Goal: Task Accomplishment & Management: Manage account settings

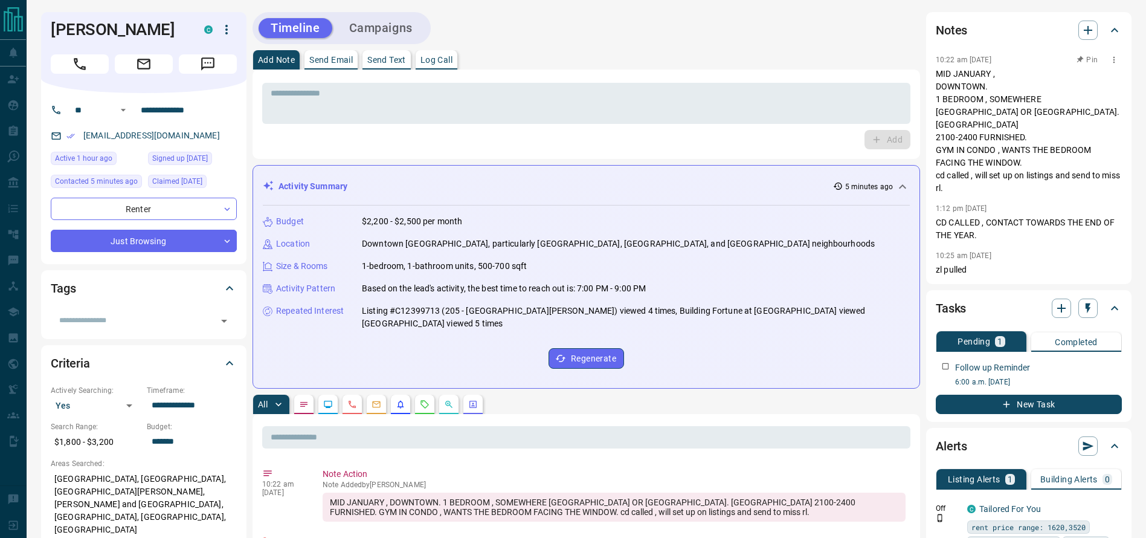
click at [979, 126] on p "MID JANUARY , DOWNTOWN. 1 BEDROOM , SOMEWHERE [GEOGRAPHIC_DATA] OR [GEOGRAPHIC_…" at bounding box center [1029, 131] width 186 height 127
click at [679, 55] on div "Add Note Send Email Send Text Log Call" at bounding box center [585, 59] width 667 height 19
click at [963, 138] on p "MID JANUARY , DOWNTOWN. 1 BEDROOM , SOMEWHERE [GEOGRAPHIC_DATA] OR [GEOGRAPHIC_…" at bounding box center [1029, 131] width 186 height 127
click at [708, 87] on div "* ​" at bounding box center [586, 103] width 648 height 41
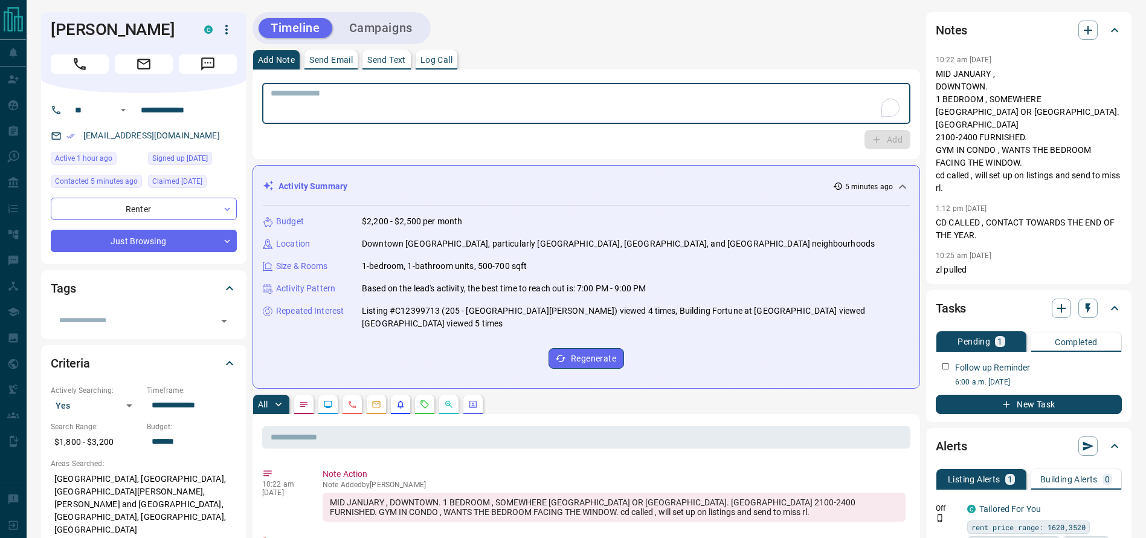
click at [698, 72] on div "* ​ Add" at bounding box center [585, 113] width 667 height 89
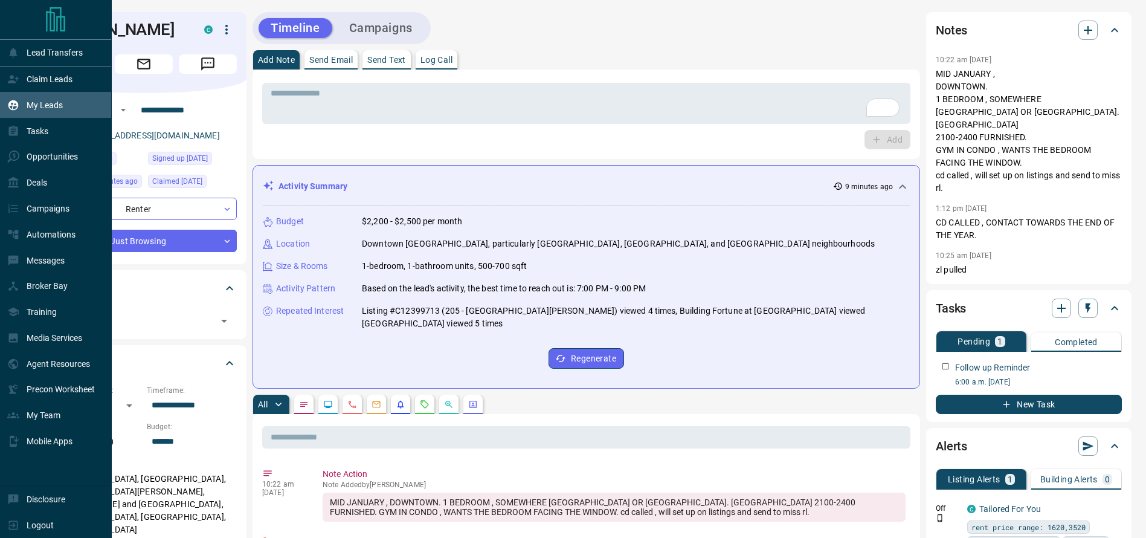
drag, startPoint x: 54, startPoint y: 117, endPoint x: 63, endPoint y: 112, distance: 10.3
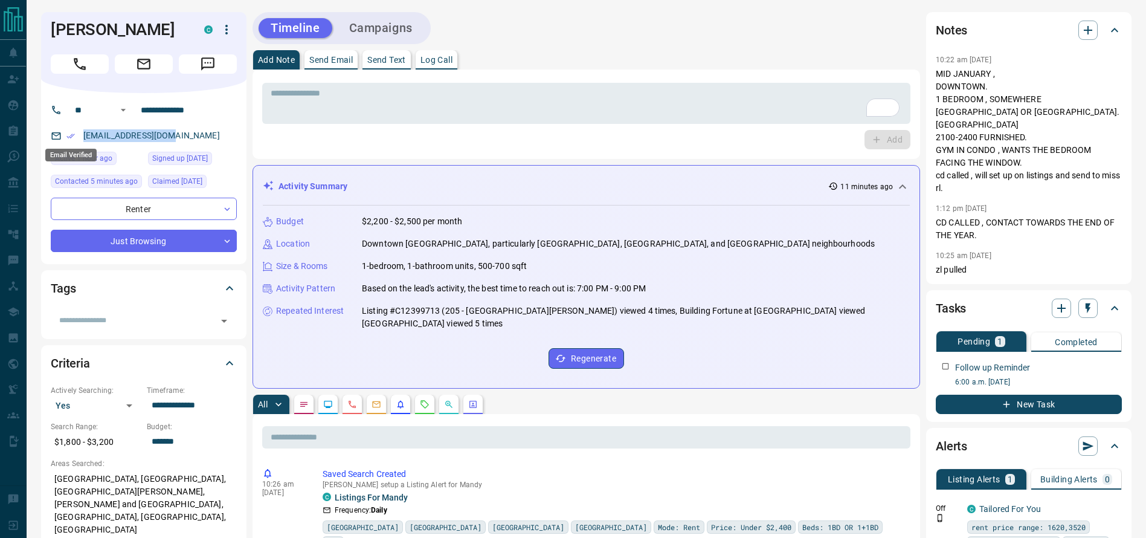
drag, startPoint x: 204, startPoint y: 140, endPoint x: 68, endPoint y: 139, distance: 136.5
click at [68, 139] on div "[EMAIL_ADDRESS][DOMAIN_NAME]" at bounding box center [144, 136] width 186 height 20
copy link "[EMAIL_ADDRESS][DOMAIN_NAME]"
click at [94, 27] on h1 "[PERSON_NAME]" at bounding box center [118, 29] width 135 height 19
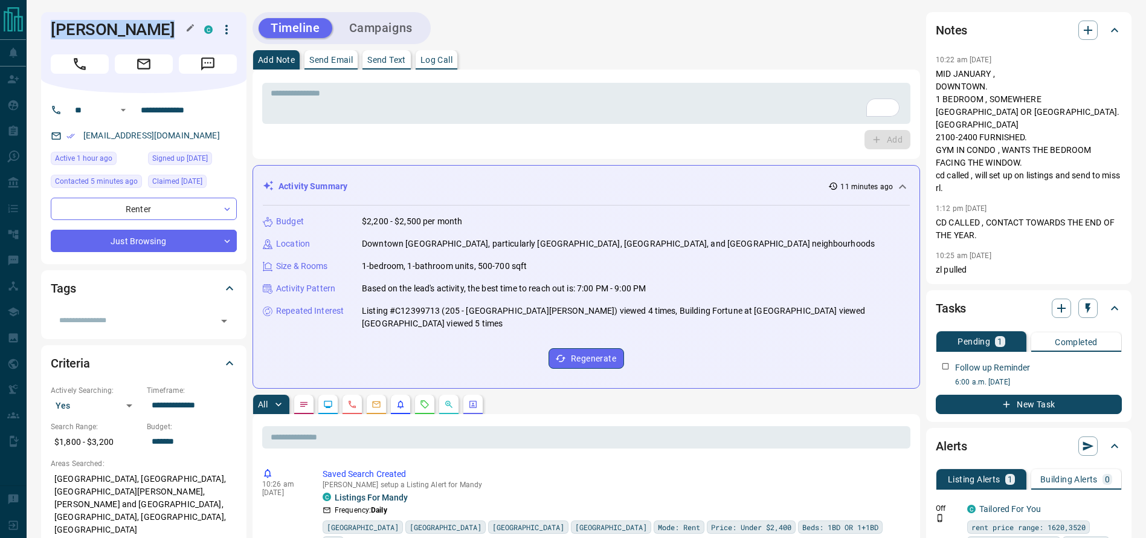
click at [94, 27] on h1 "[PERSON_NAME]" at bounding box center [118, 29] width 135 height 19
copy div "[PERSON_NAME]"
click at [198, 119] on input "**********" at bounding box center [183, 109] width 94 height 19
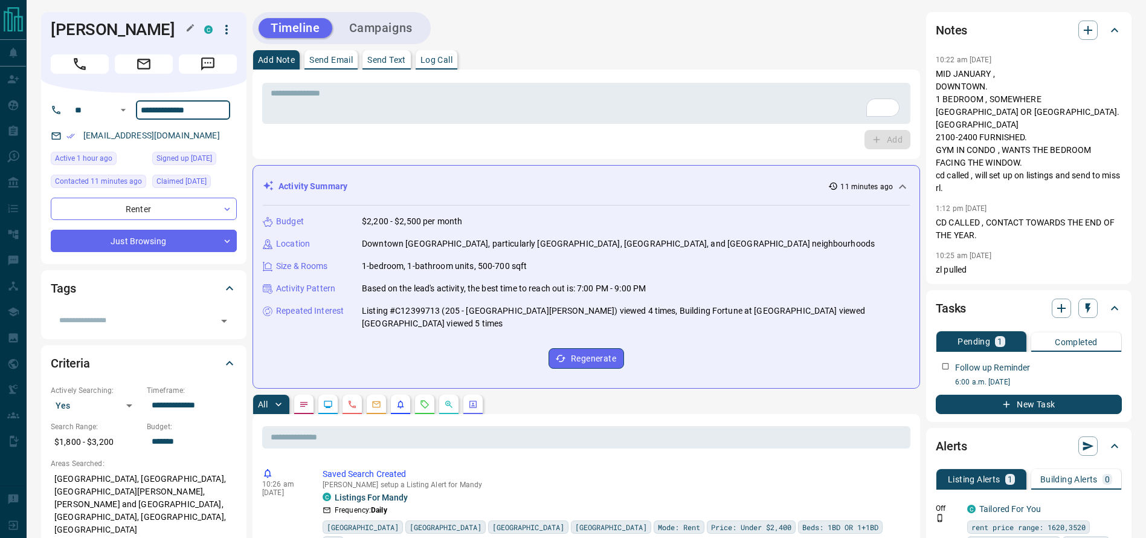
click at [72, 27] on h1 "[PERSON_NAME]" at bounding box center [118, 29] width 135 height 19
copy div "[PERSON_NAME]"
click at [225, 33] on icon "button" at bounding box center [226, 29] width 14 height 14
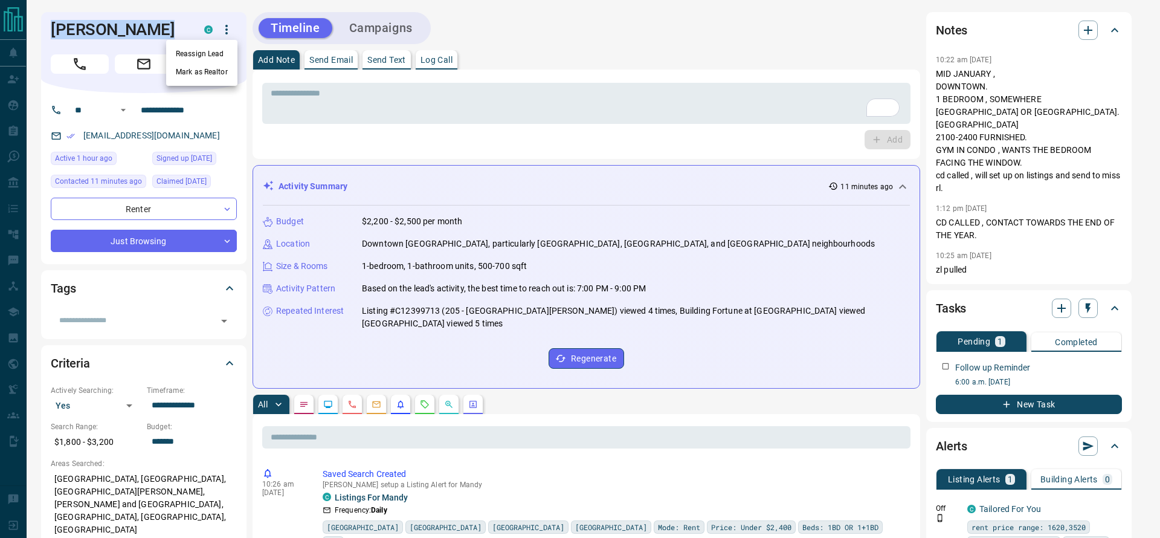
click at [213, 53] on li "Reassign Lead" at bounding box center [201, 54] width 71 height 18
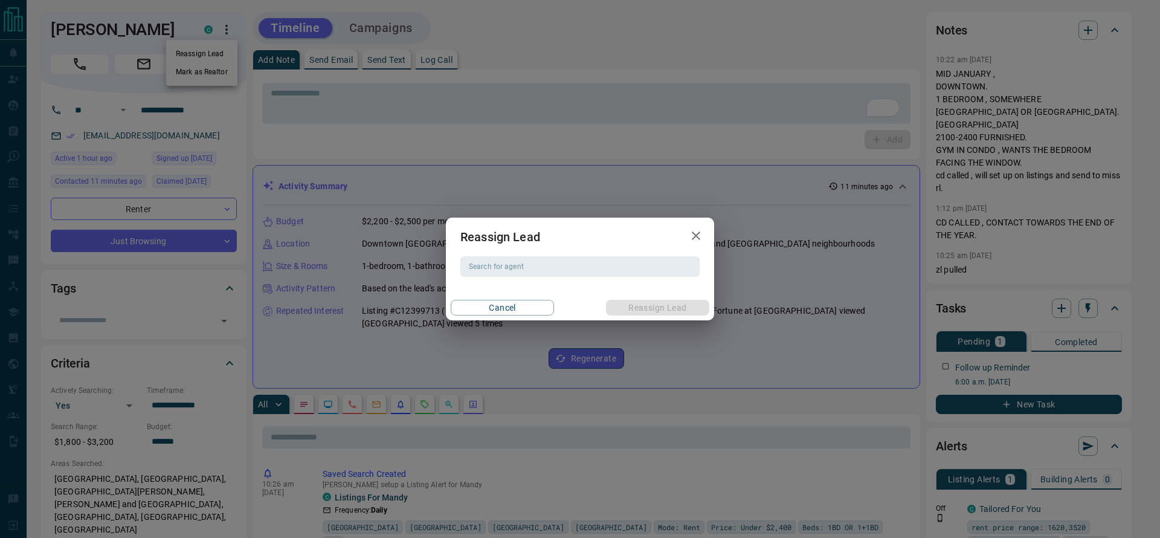
click at [581, 277] on div "Reassign Lead Search for agent Search for agent Cancel Reassign Lead" at bounding box center [580, 268] width 268 height 103
click at [581, 275] on div "Search for agent" at bounding box center [579, 266] width 239 height 21
type input "*"
click at [565, 291] on li "[PERSON_NAME]" at bounding box center [579, 290] width 239 height 18
type input "**********"
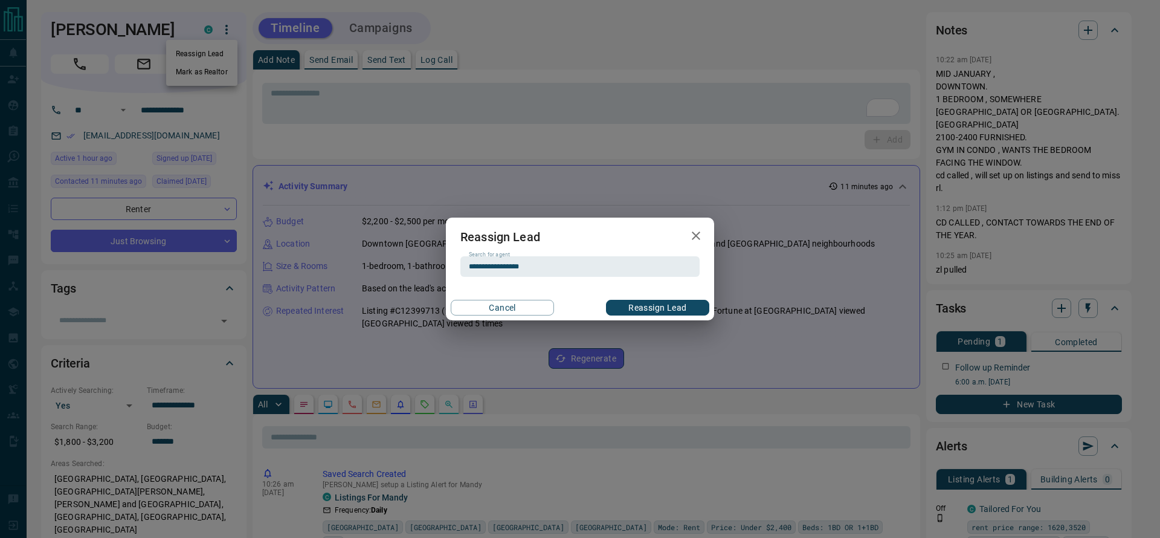
click at [315, 146] on div "**********" at bounding box center [580, 269] width 1160 height 538
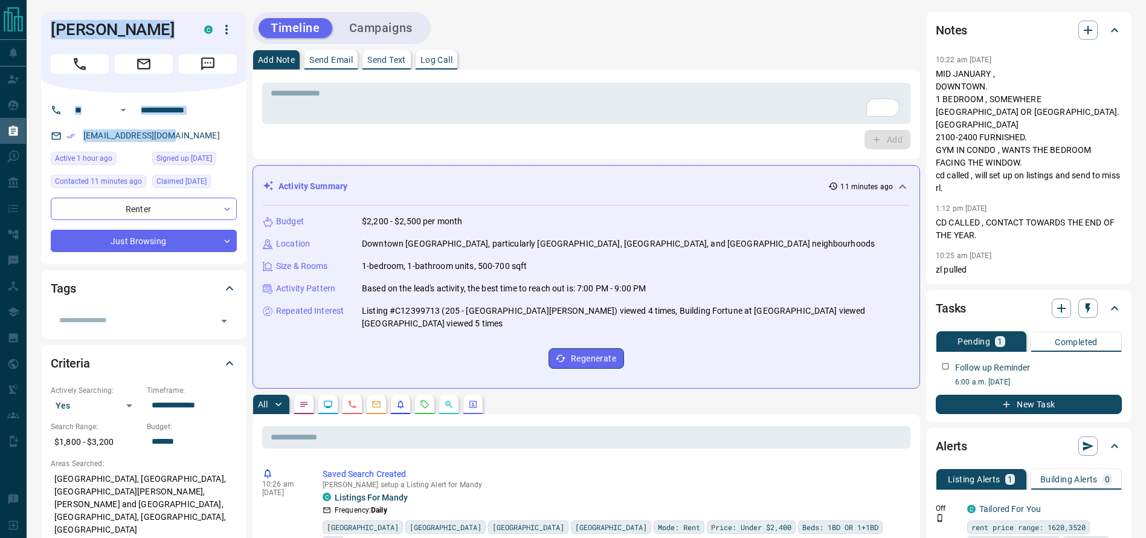
drag, startPoint x: 185, startPoint y: 140, endPoint x: 2, endPoint y: 141, distance: 183.0
click at [220, 134] on div "[EMAIL_ADDRESS][DOMAIN_NAME]" at bounding box center [144, 136] width 186 height 20
drag, startPoint x: 199, startPoint y: 136, endPoint x: 76, endPoint y: 138, distance: 123.2
click at [76, 138] on div "[EMAIL_ADDRESS][DOMAIN_NAME]" at bounding box center [144, 136] width 186 height 20
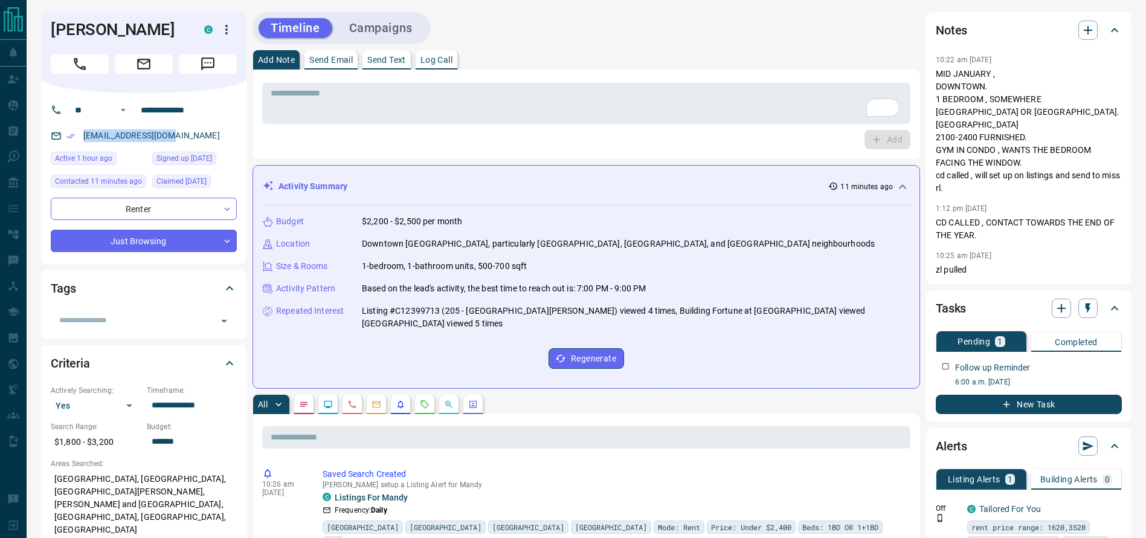
copy link "[EMAIL_ADDRESS][DOMAIN_NAME]"
click at [231, 23] on icon "button" at bounding box center [226, 29] width 14 height 14
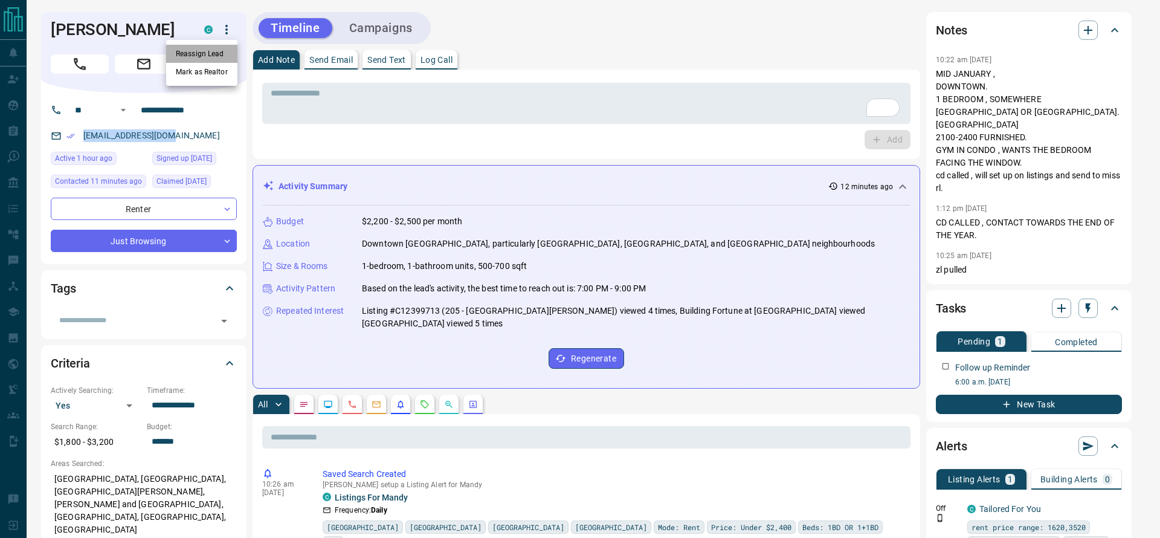
click at [207, 55] on li "Reassign Lead" at bounding box center [201, 54] width 71 height 18
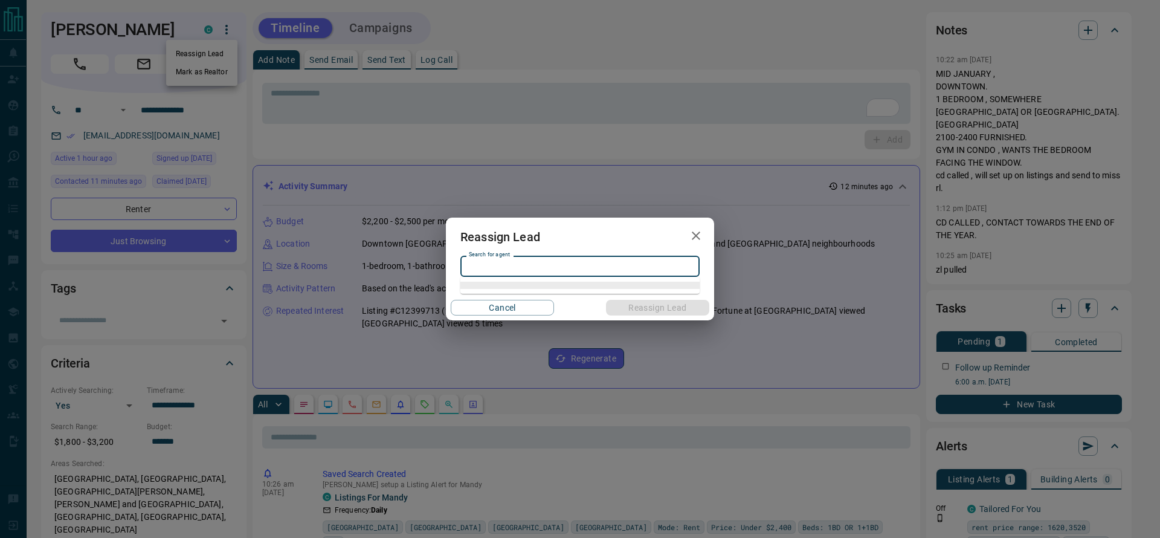
click at [539, 267] on input "Search for agent" at bounding box center [579, 266] width 230 height 13
click at [535, 295] on li "[PERSON_NAME]" at bounding box center [579, 290] width 239 height 18
type input "**********"
click at [645, 309] on button "Reassign Lead" at bounding box center [657, 308] width 103 height 16
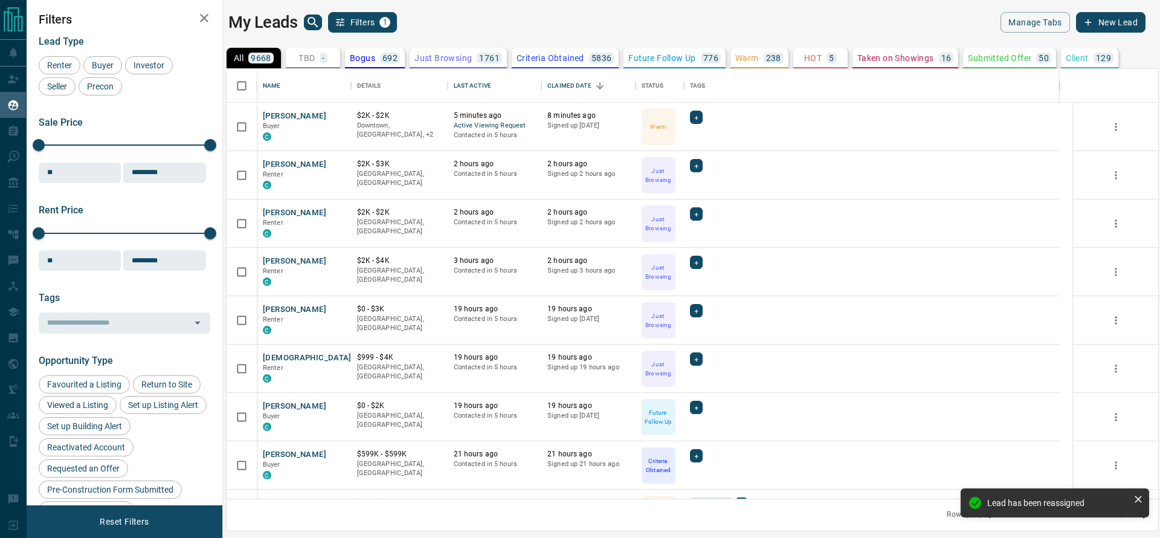
scroll to position [416, 918]
